Goal: Book appointment/travel/reservation

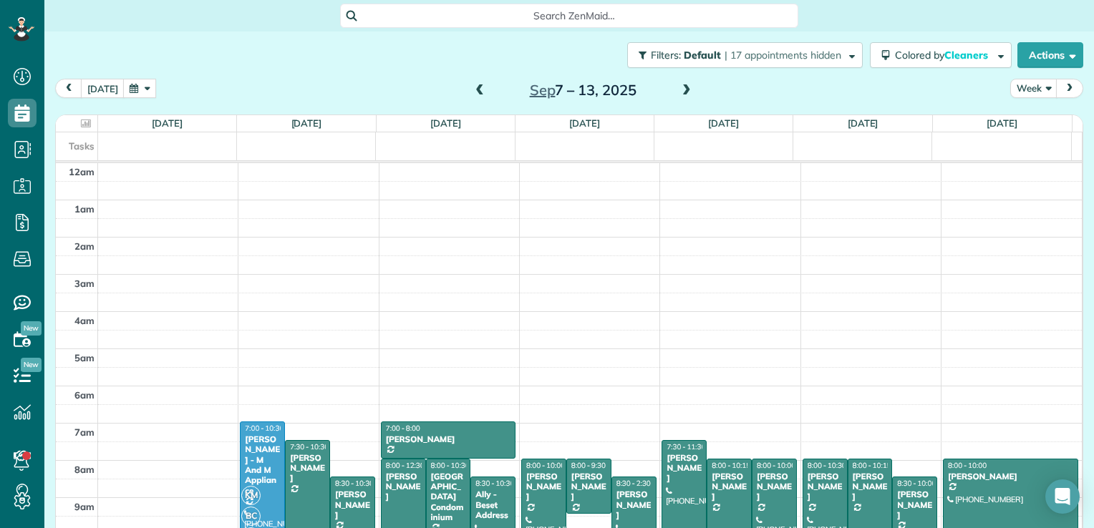
scroll to position [259, 0]
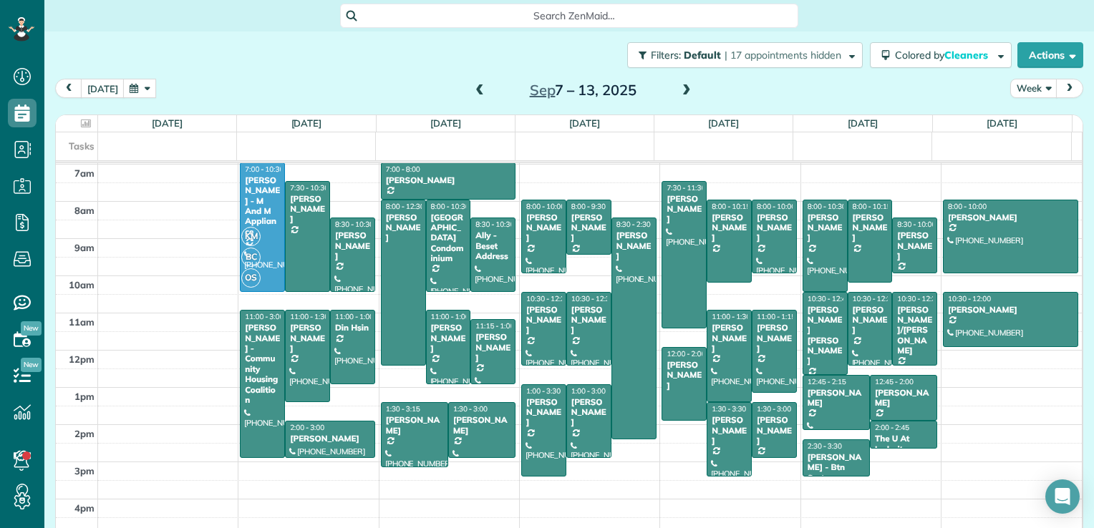
click at [472, 95] on span at bounding box center [480, 90] width 16 height 13
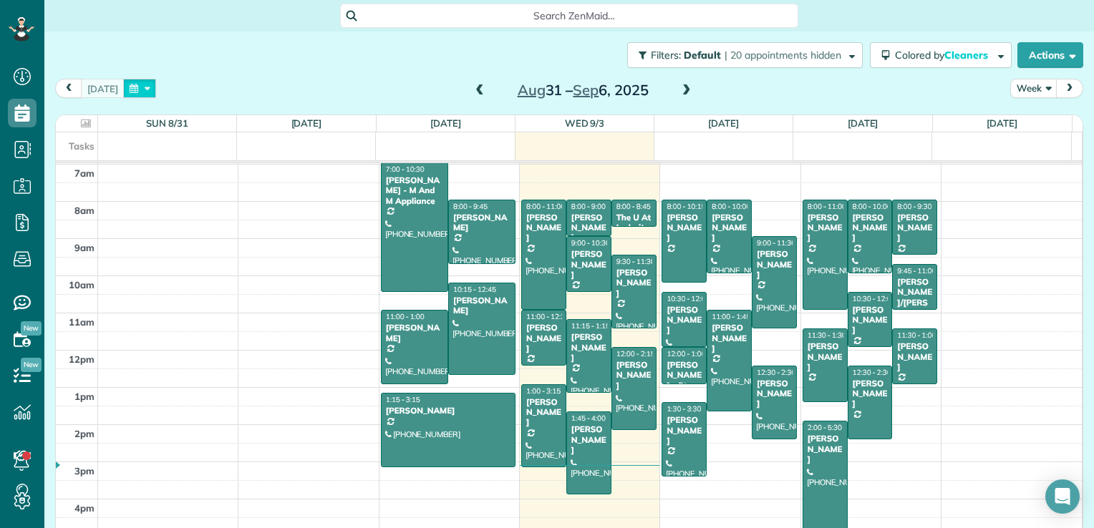
click at [136, 88] on button "button" at bounding box center [139, 88] width 33 height 19
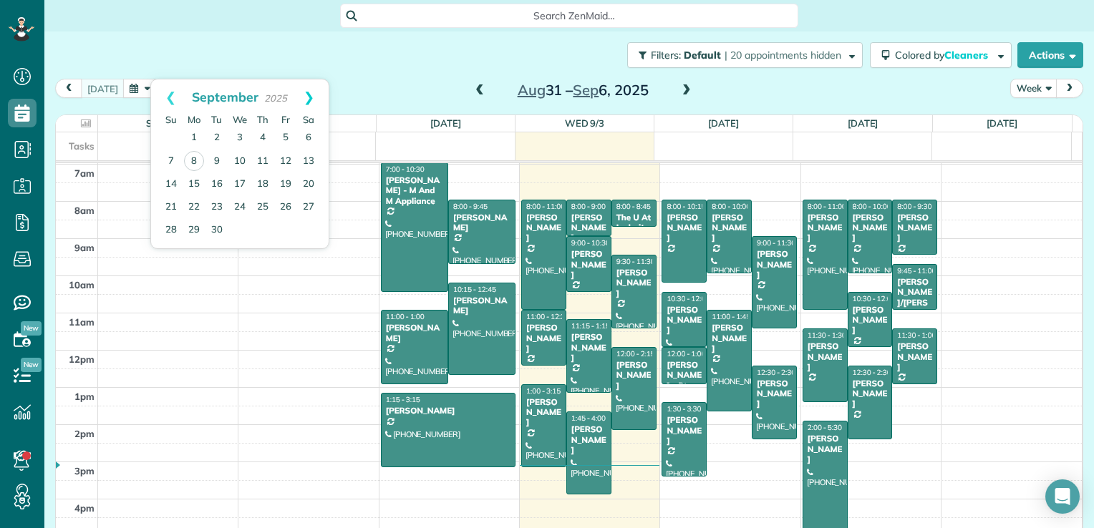
click at [308, 101] on link "Next" at bounding box center [308, 97] width 39 height 36
click at [190, 159] on link "6" at bounding box center [194, 161] width 23 height 23
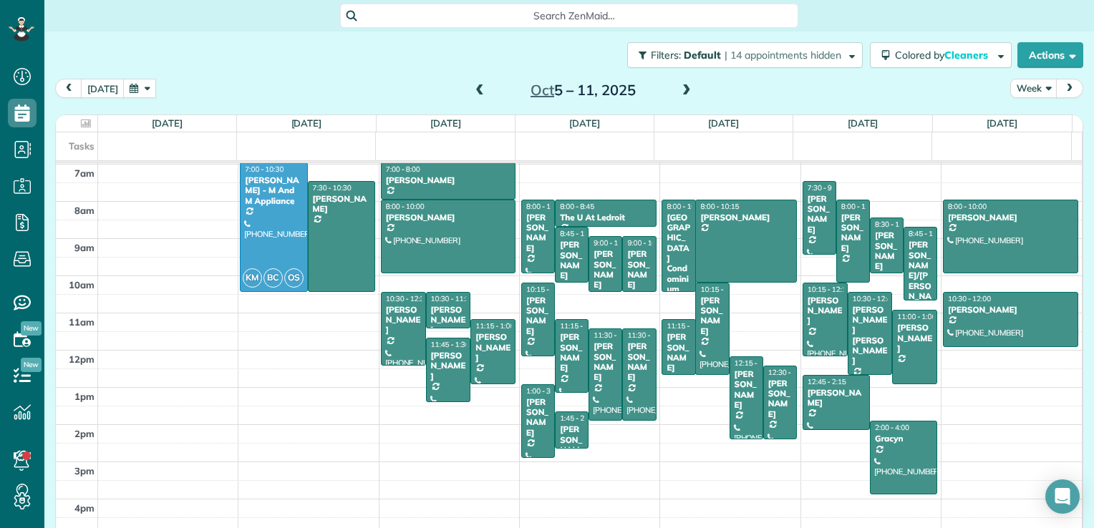
click at [275, 313] on div "12am 1am 2am 3am 4am 5am 6am 7am 8am 9am 10am 11am 12pm 1pm 2pm 3pm 4pm 5pm KM …" at bounding box center [569, 238] width 1026 height 669
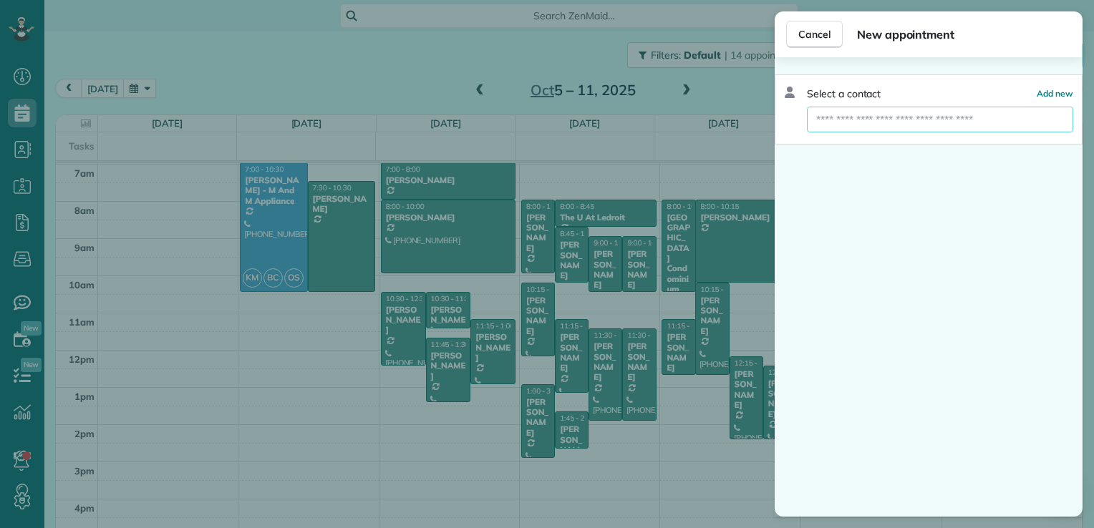
click at [872, 119] on input "text" at bounding box center [940, 120] width 266 height 26
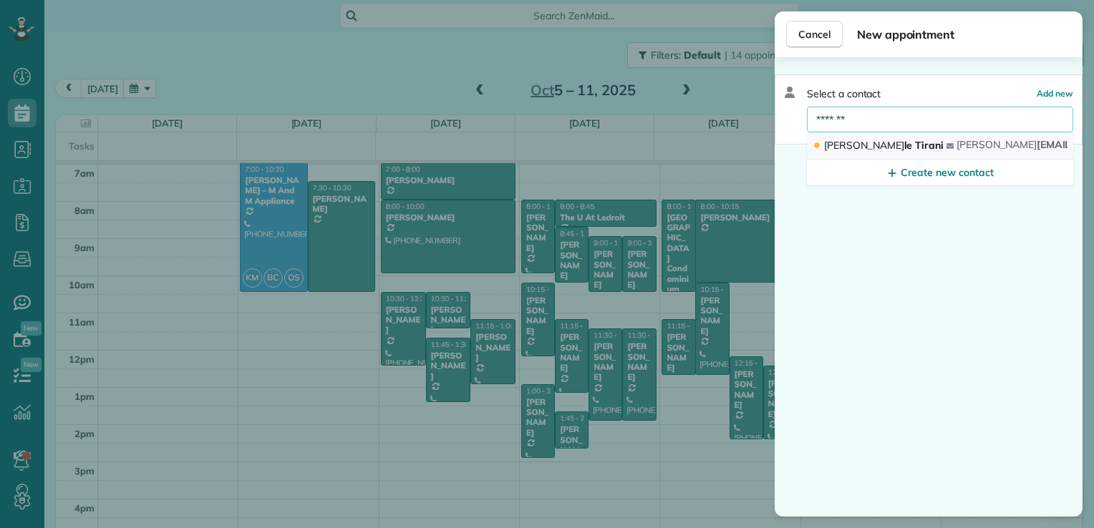
type input "*******"
click at [861, 145] on span "[PERSON_NAME]" at bounding box center [884, 145] width 120 height 13
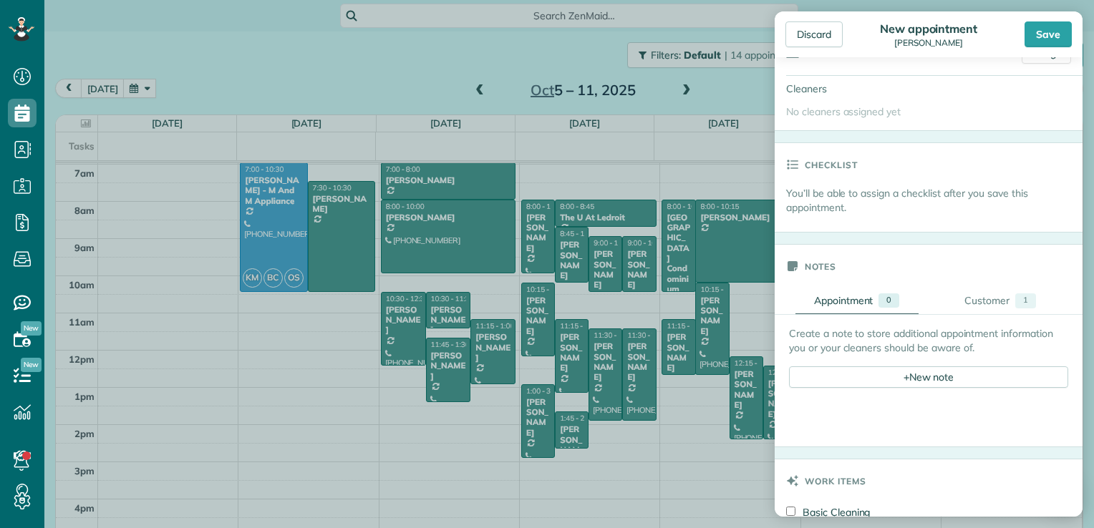
scroll to position [358, 0]
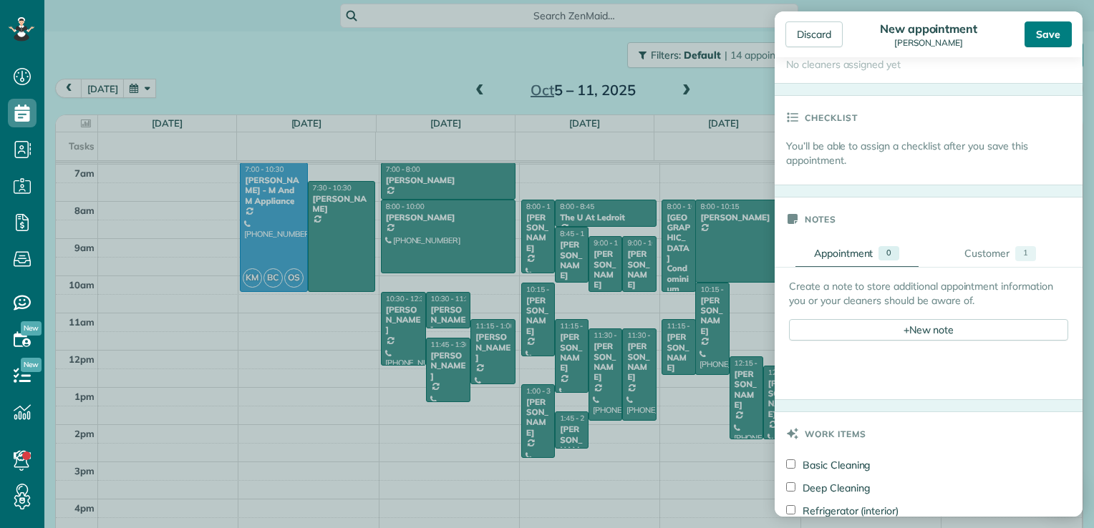
click at [1045, 39] on div "Save" at bounding box center [1047, 34] width 47 height 26
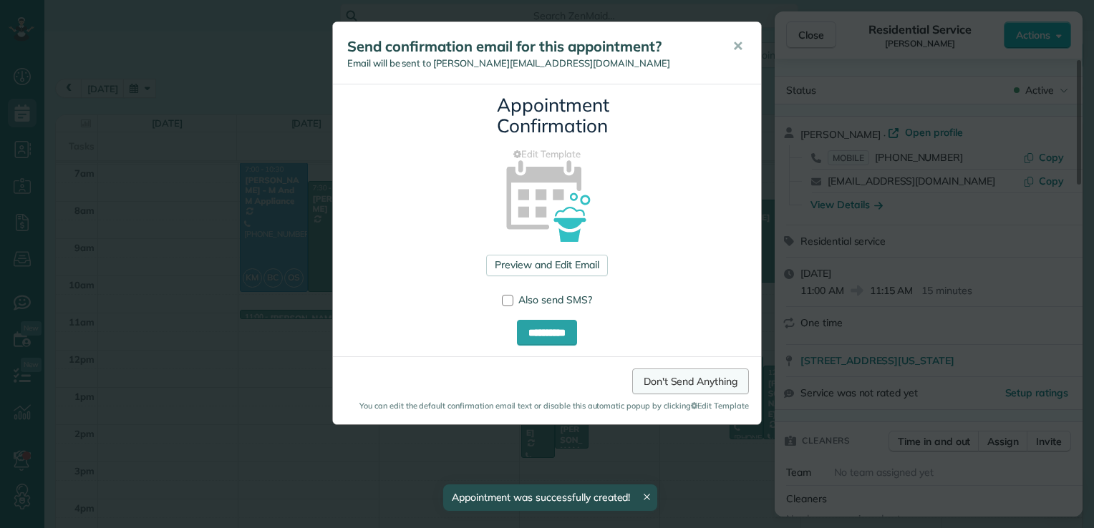
click at [704, 385] on link "Don't Send Anything" at bounding box center [690, 382] width 117 height 26
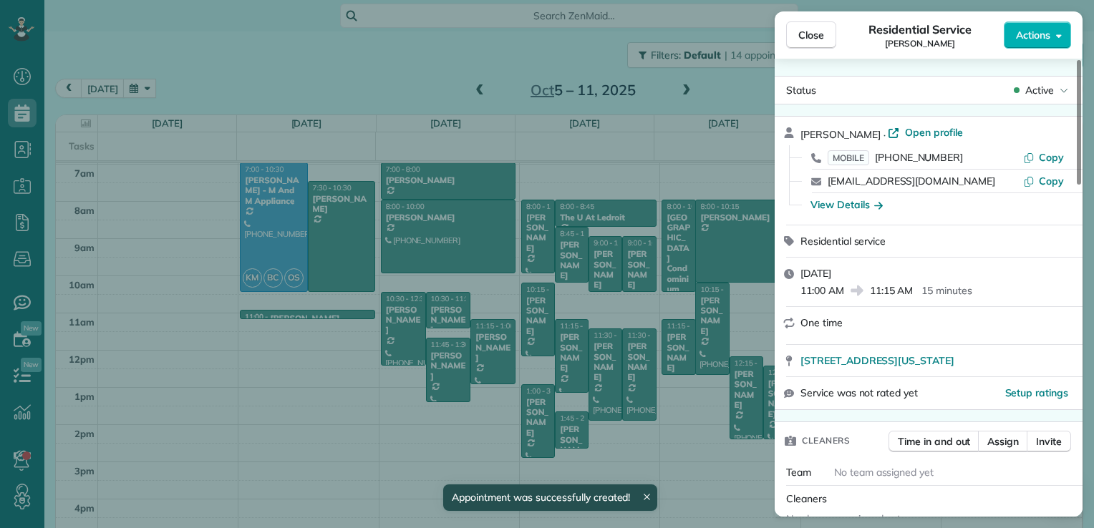
drag, startPoint x: 818, startPoint y: 42, endPoint x: 776, endPoint y: 52, distance: 43.4
click at [818, 42] on button "Close" at bounding box center [811, 34] width 50 height 27
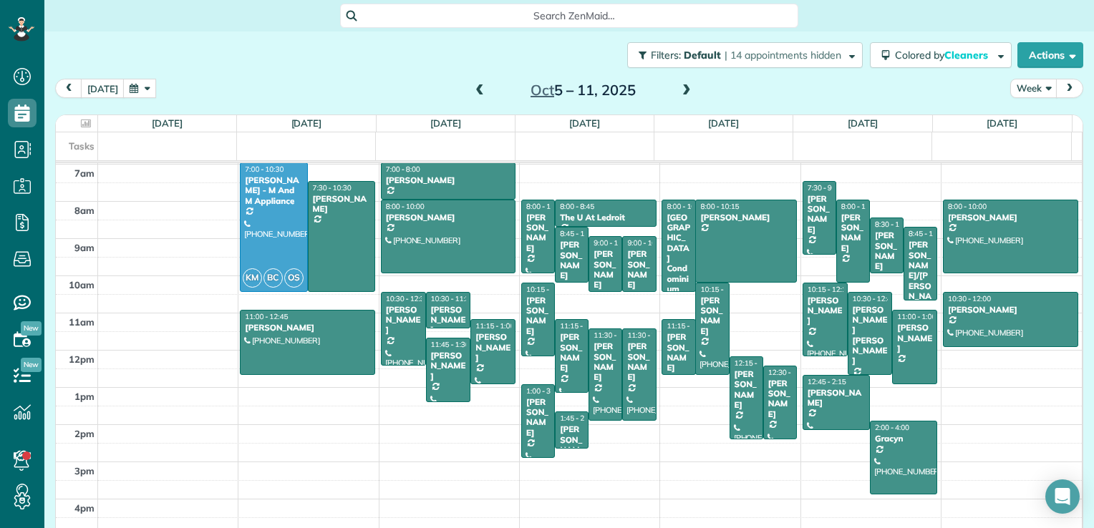
drag, startPoint x: 321, startPoint y: 314, endPoint x: 326, endPoint y: 374, distance: 61.1
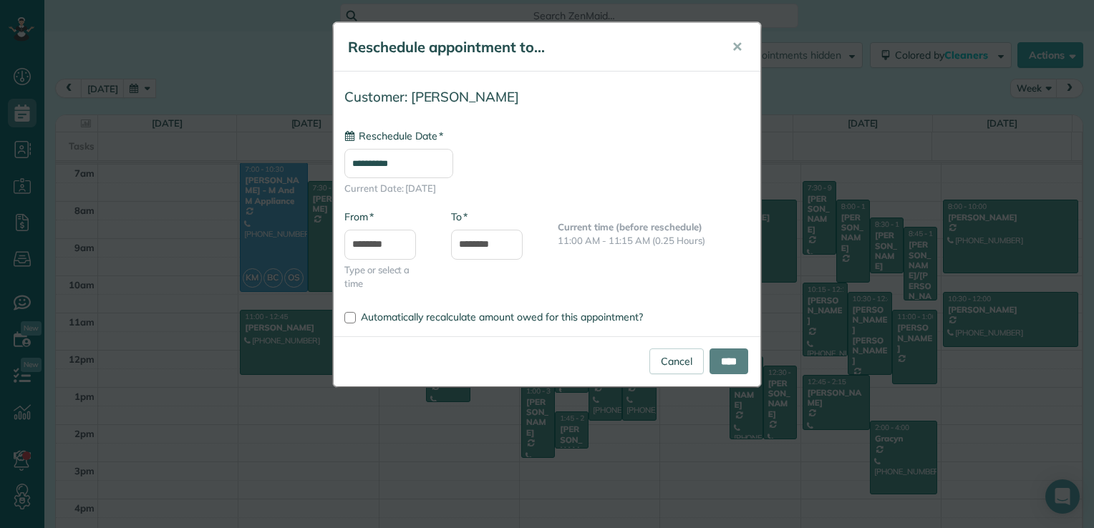
type input "**********"
click at [714, 366] on input "****" at bounding box center [728, 362] width 39 height 26
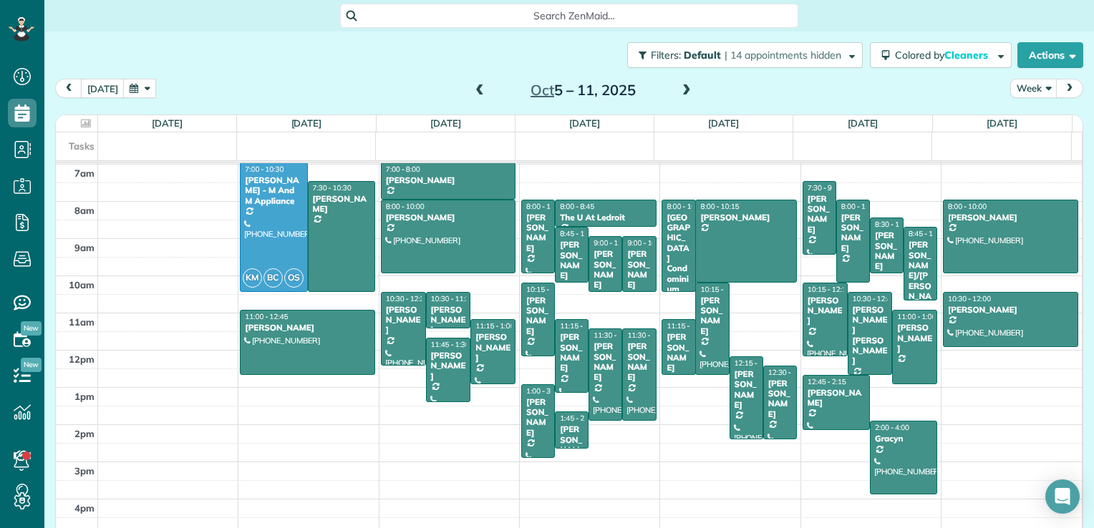
click at [472, 89] on span at bounding box center [480, 90] width 16 height 13
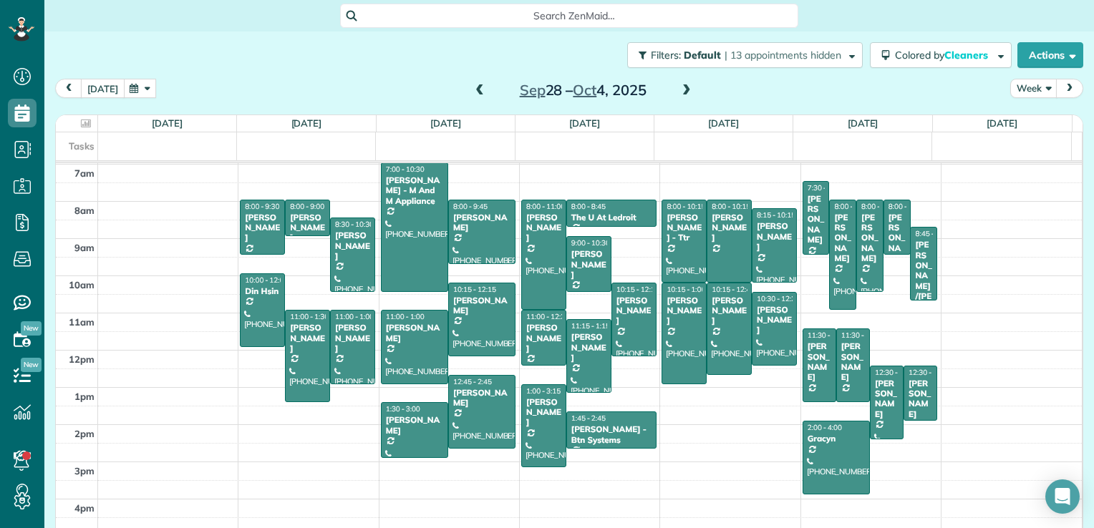
click at [110, 84] on button "[DATE]" at bounding box center [103, 88] width 44 height 19
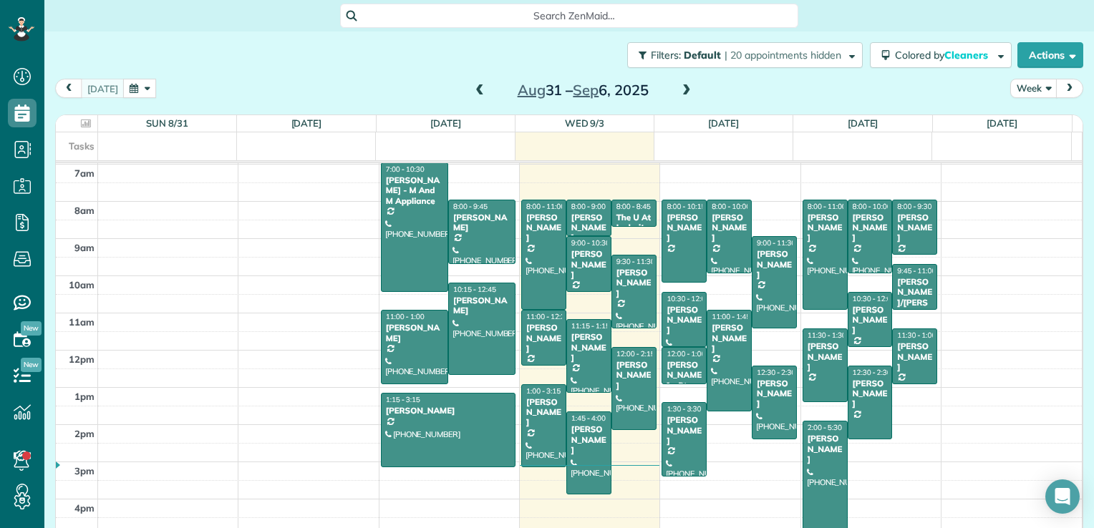
click at [814, 436] on div "[PERSON_NAME]" at bounding box center [825, 449] width 37 height 31
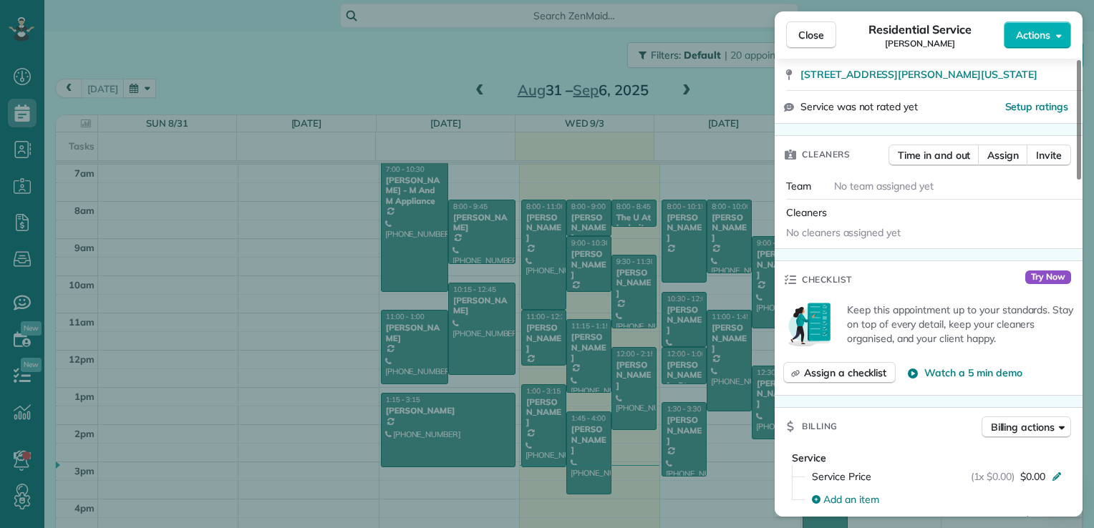
scroll to position [69, 0]
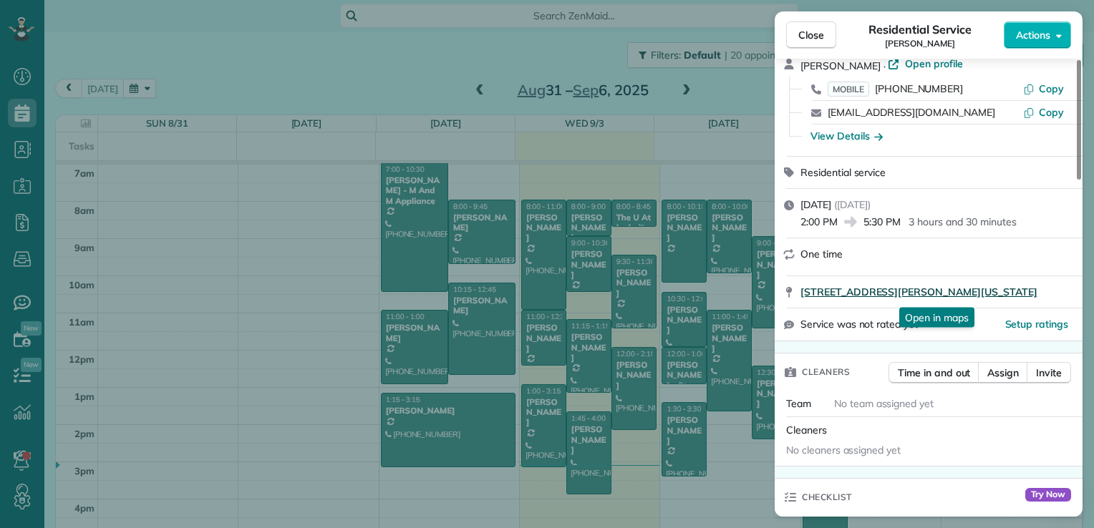
drag, startPoint x: 797, startPoint y: 294, endPoint x: 1034, endPoint y: 292, distance: 236.2
click at [1034, 292] on div "[STREET_ADDRESS][PERSON_NAME][US_STATE] Open in maps Open in maps" at bounding box center [929, 291] width 308 height 31
click at [793, 35] on button "Close" at bounding box center [811, 34] width 50 height 27
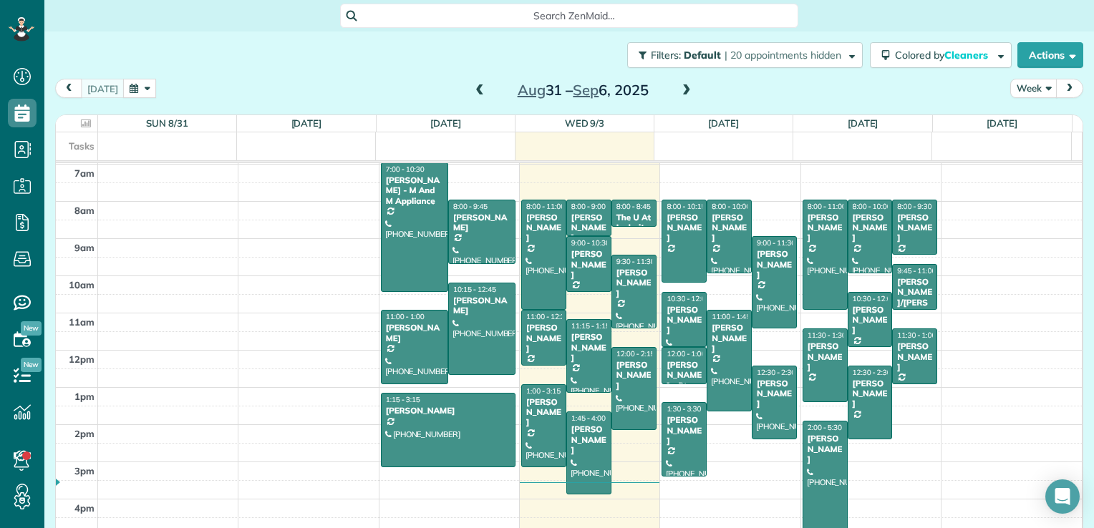
click at [679, 87] on span at bounding box center [687, 90] width 16 height 13
